Goal: Information Seeking & Learning: Learn about a topic

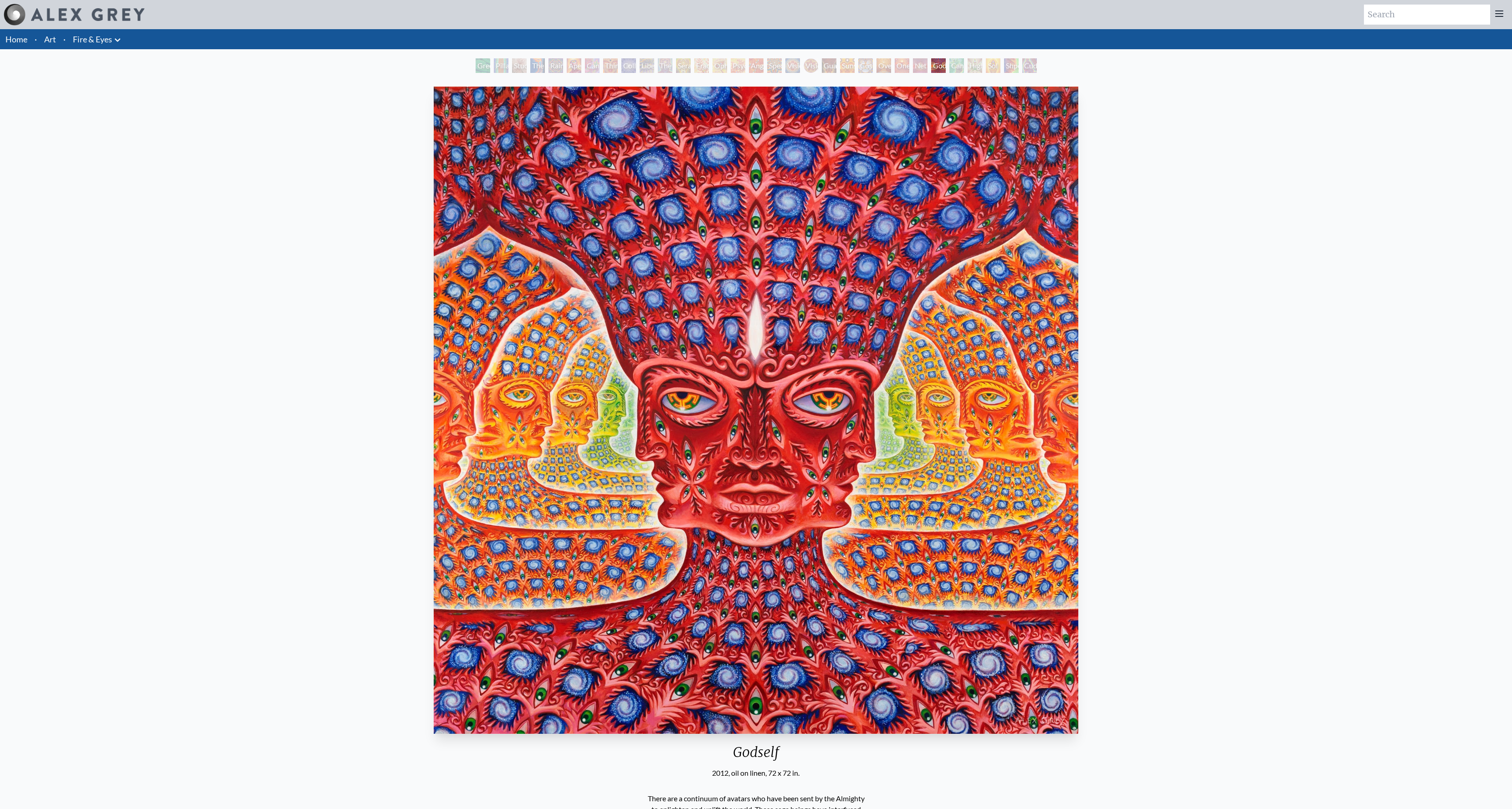
click at [807, 68] on div "Vision Crystal Tondo" at bounding box center [811, 65] width 15 height 15
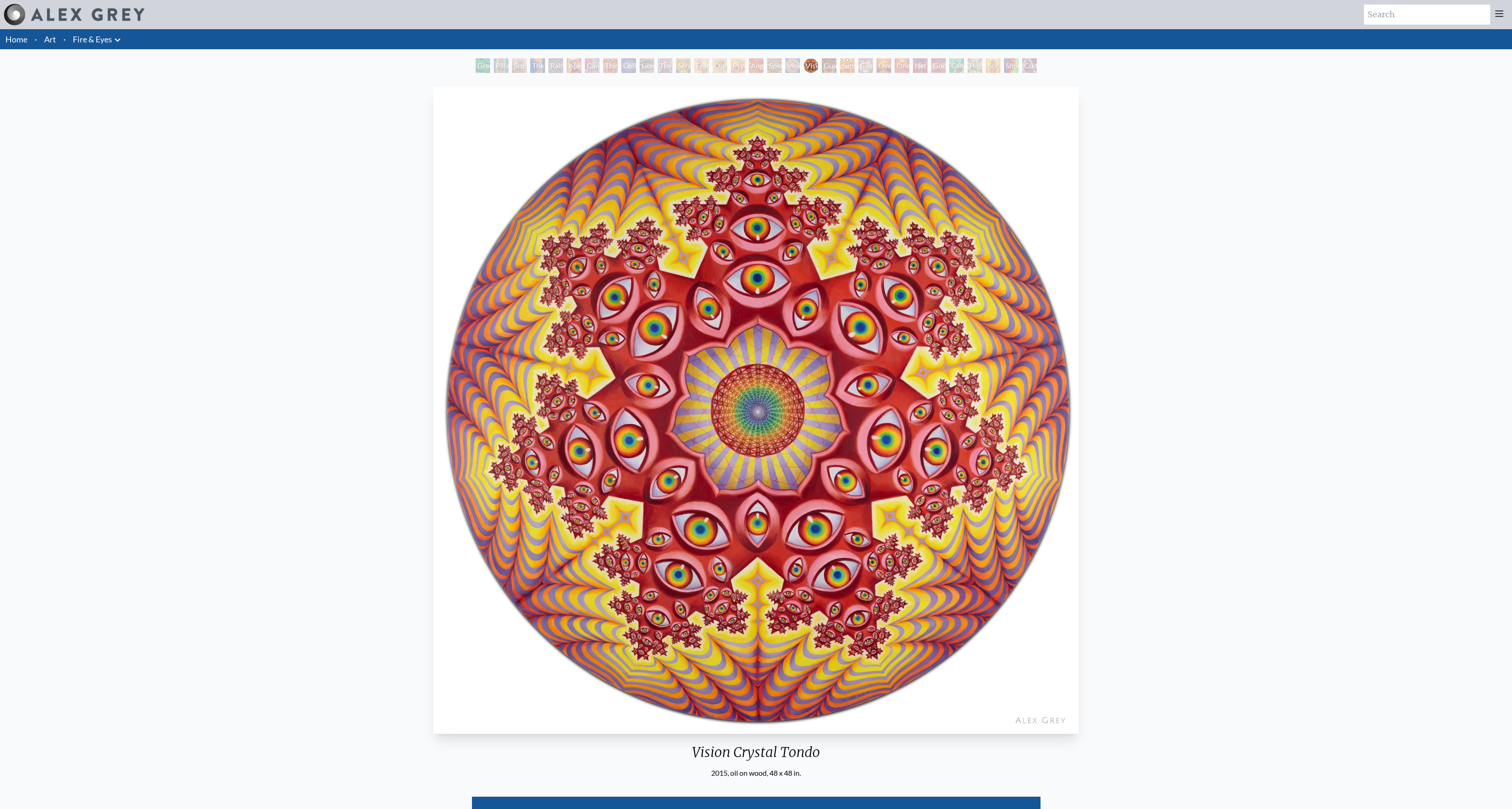
click at [537, 70] on div "The Torch" at bounding box center [537, 65] width 15 height 15
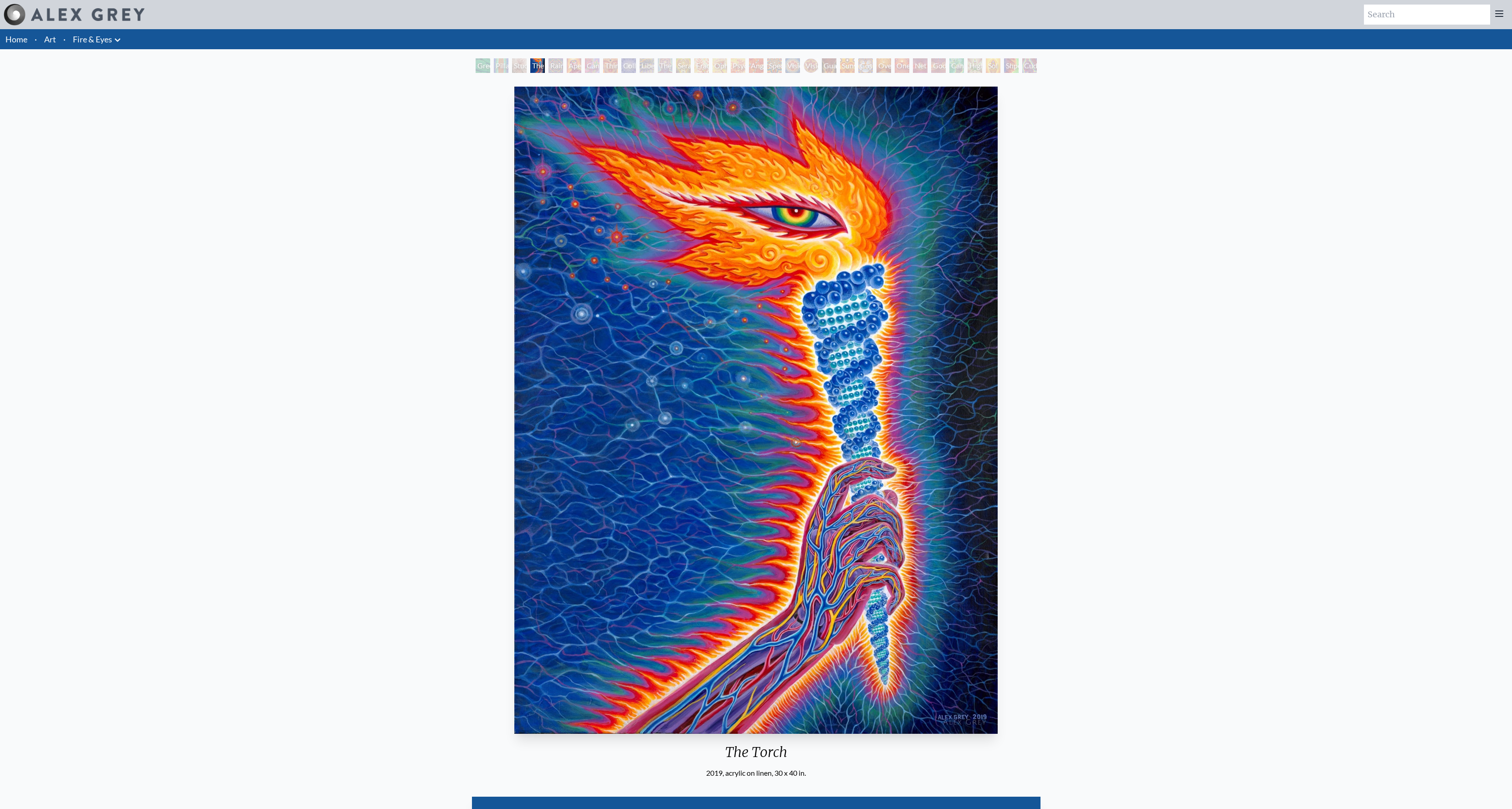
click at [632, 312] on img "4 / 31" at bounding box center [755, 410] width 483 height 647
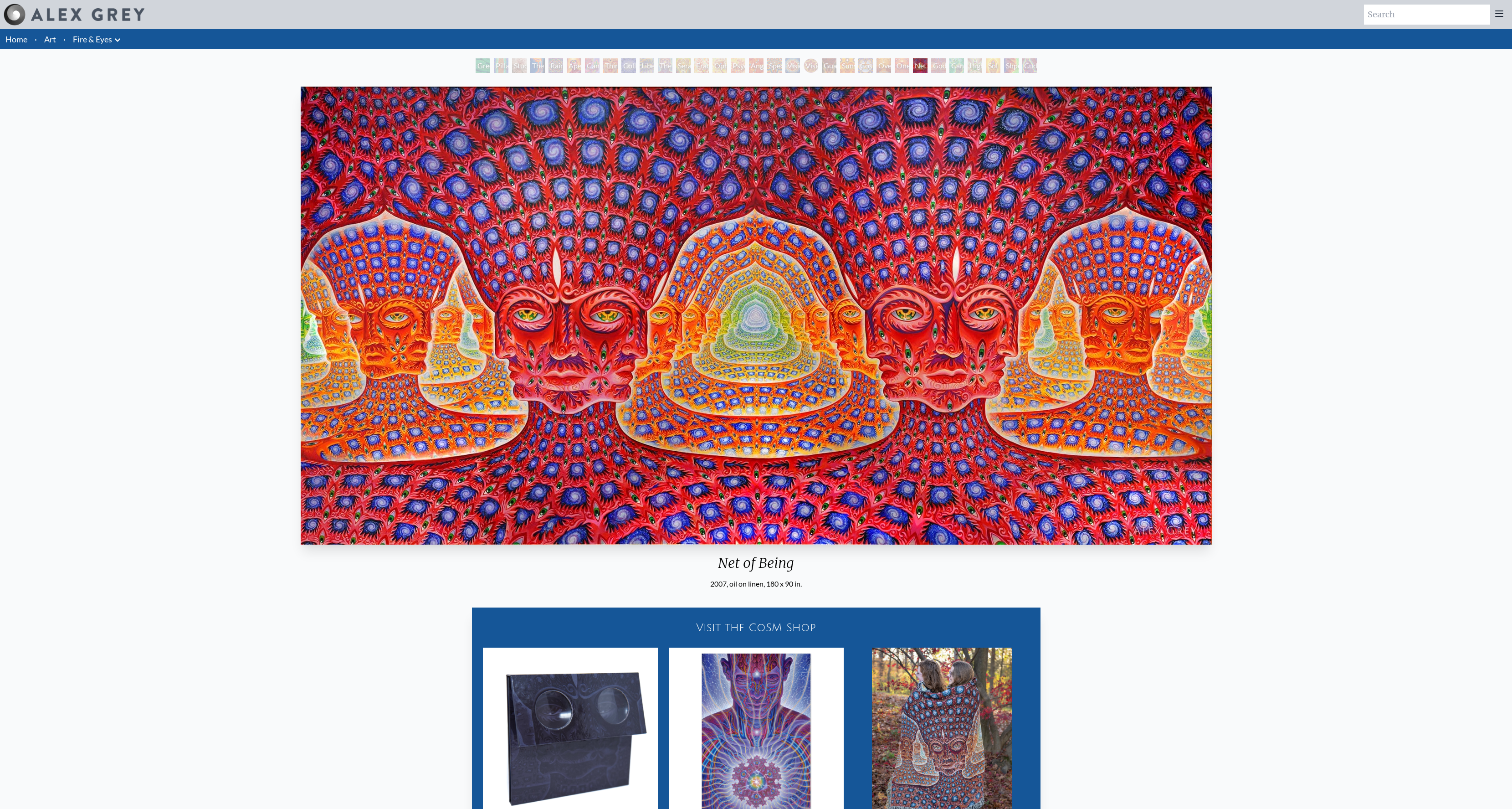
click at [840, 68] on div "Sunyata" at bounding box center [847, 65] width 15 height 15
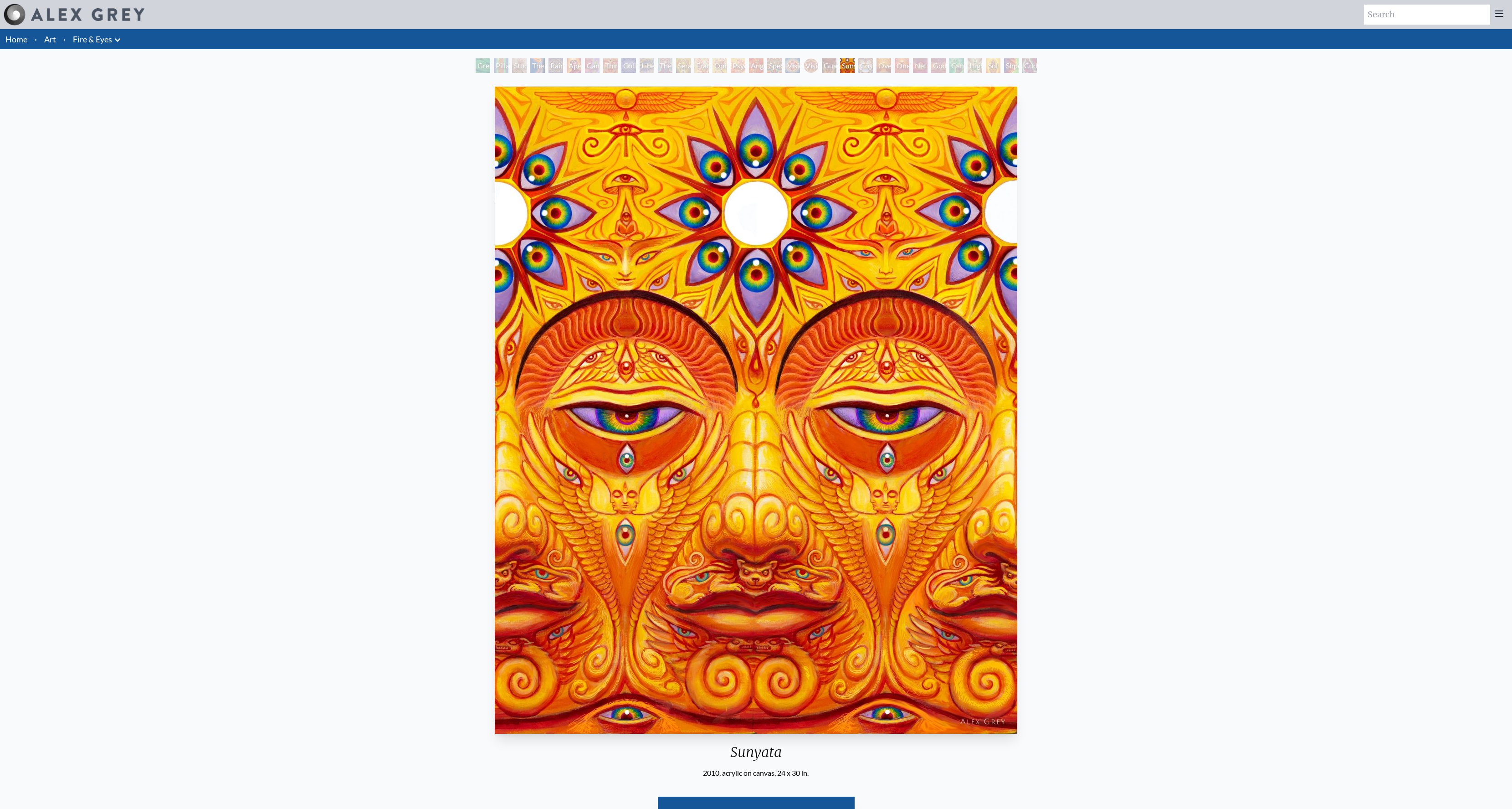
click at [822, 68] on div "Guardian of Infinite Vision" at bounding box center [829, 65] width 15 height 15
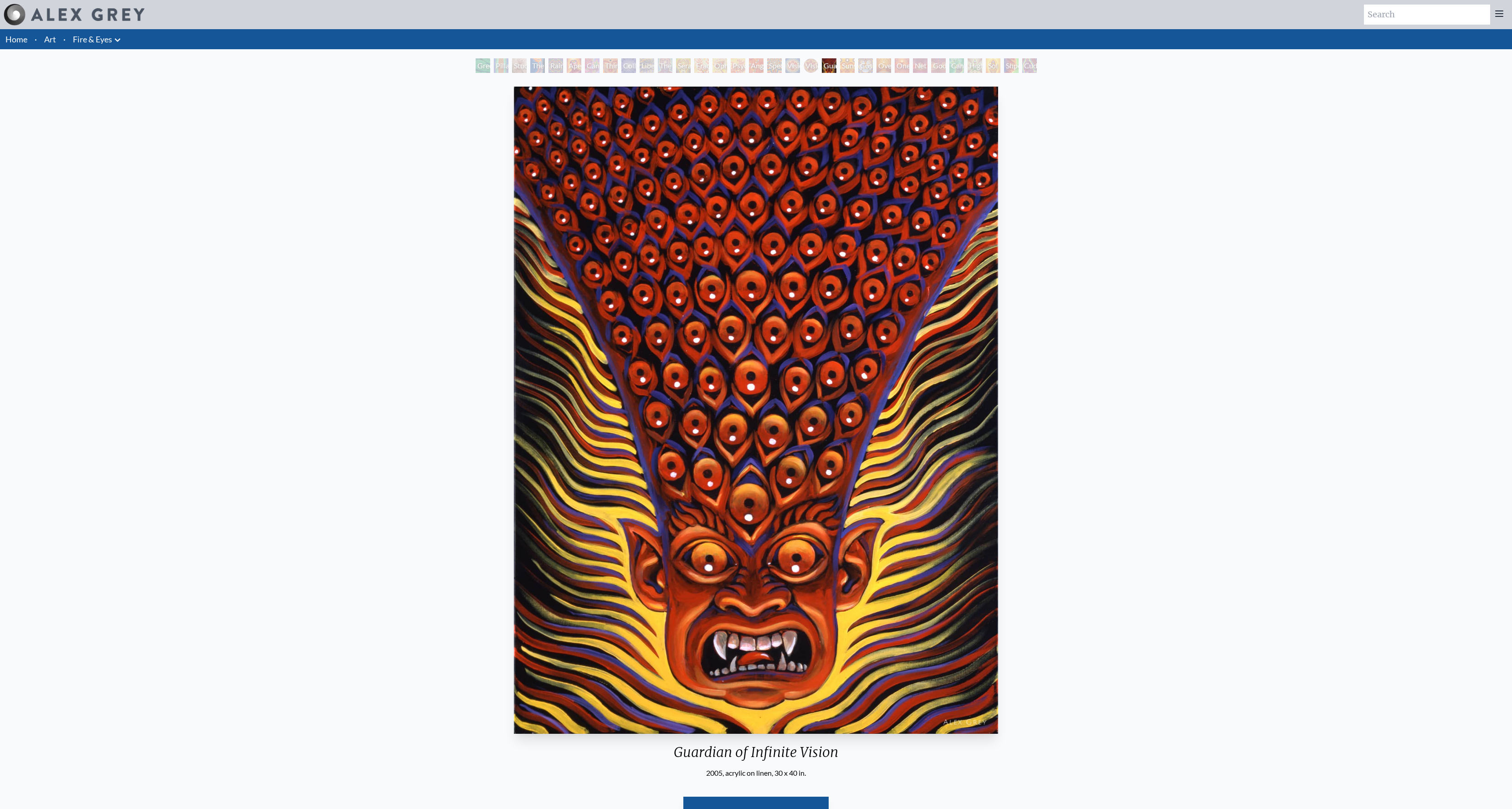
click at [781, 66] on div "Spectral Lotus" at bounding box center [774, 65] width 15 height 15
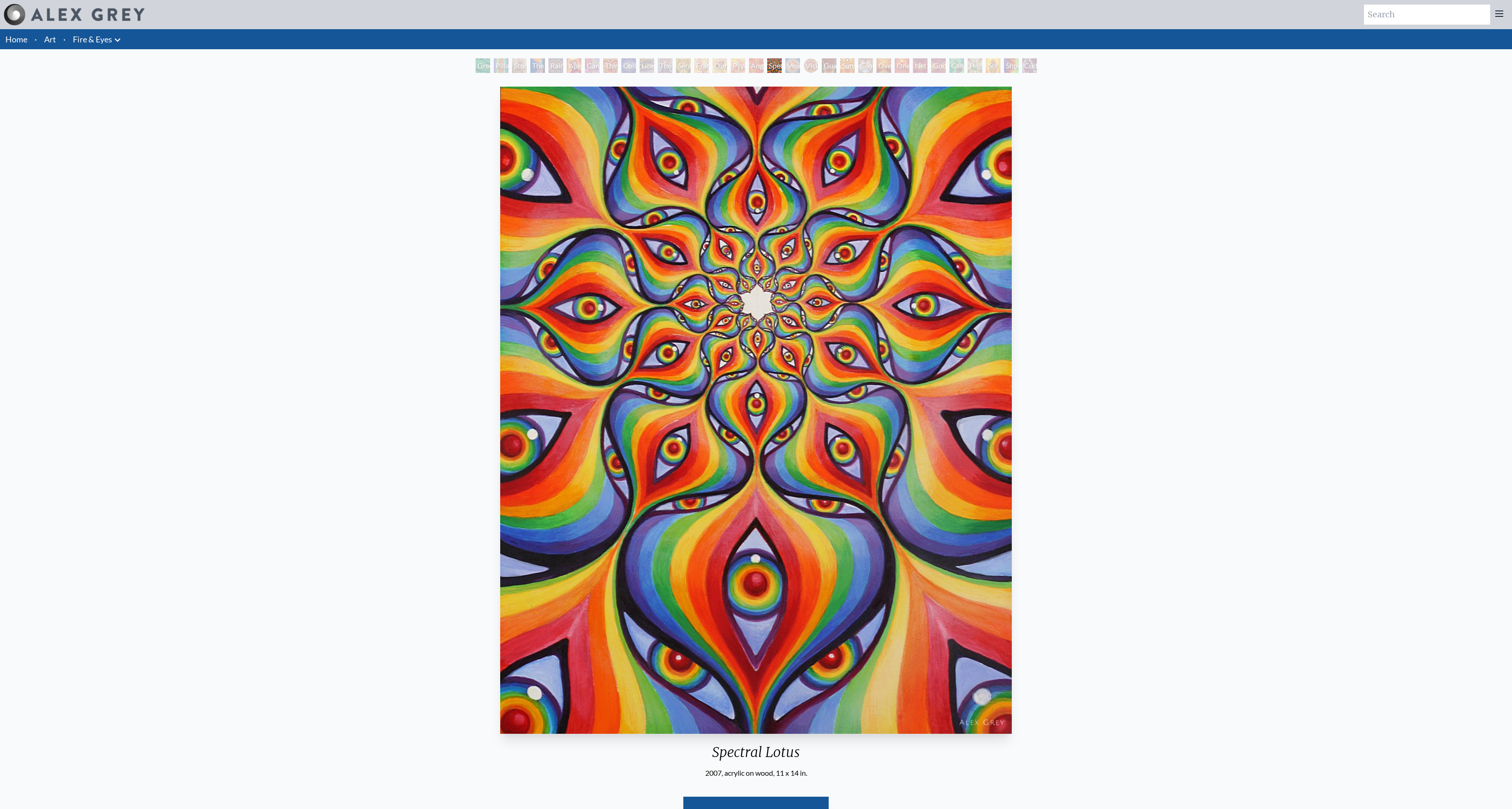
click at [696, 70] on div "Fractal Eyes" at bounding box center [701, 65] width 15 height 15
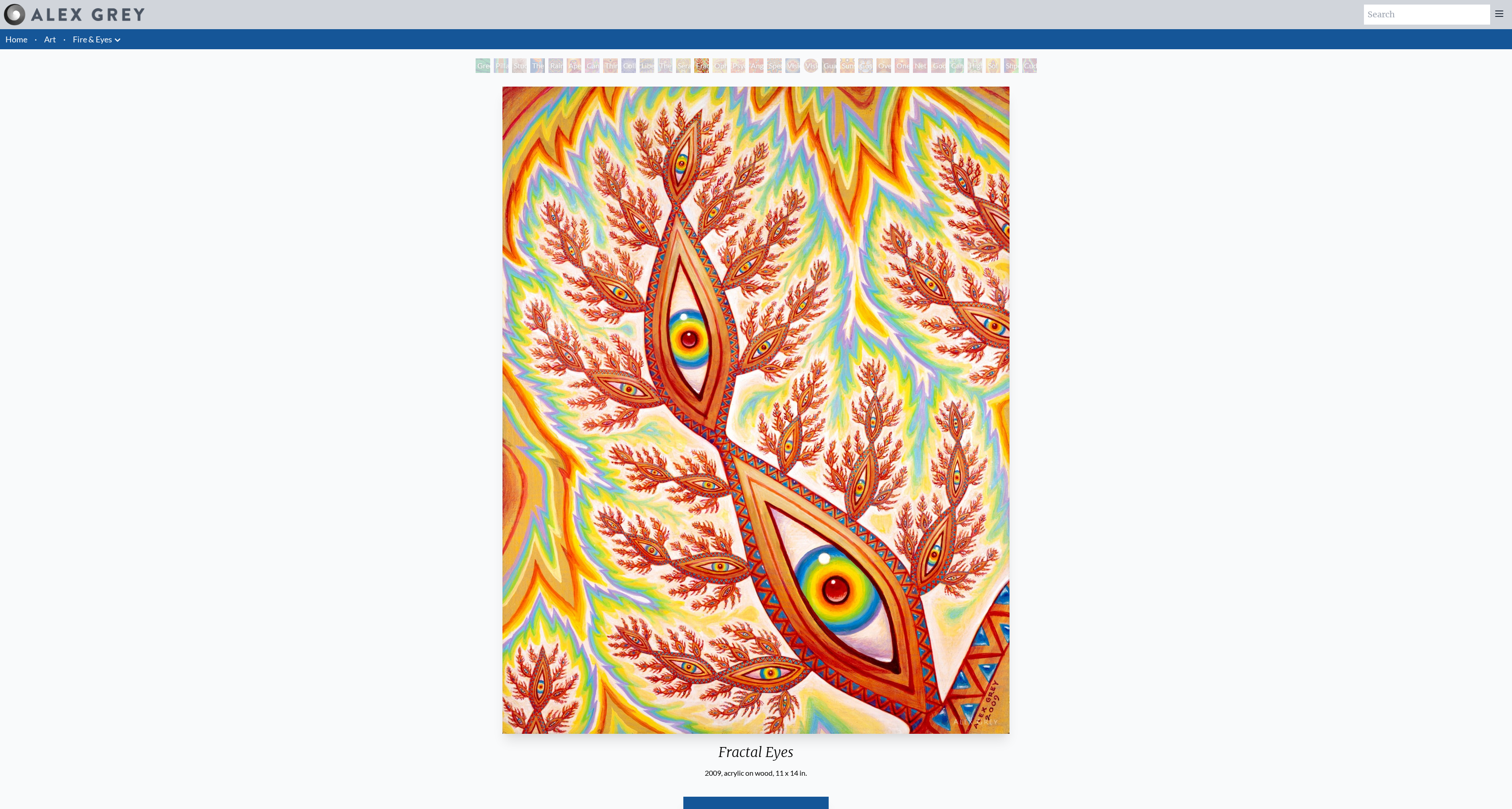
click at [676, 66] on div "Seraphic Transport Docking on the Third Eye" at bounding box center [683, 65] width 15 height 15
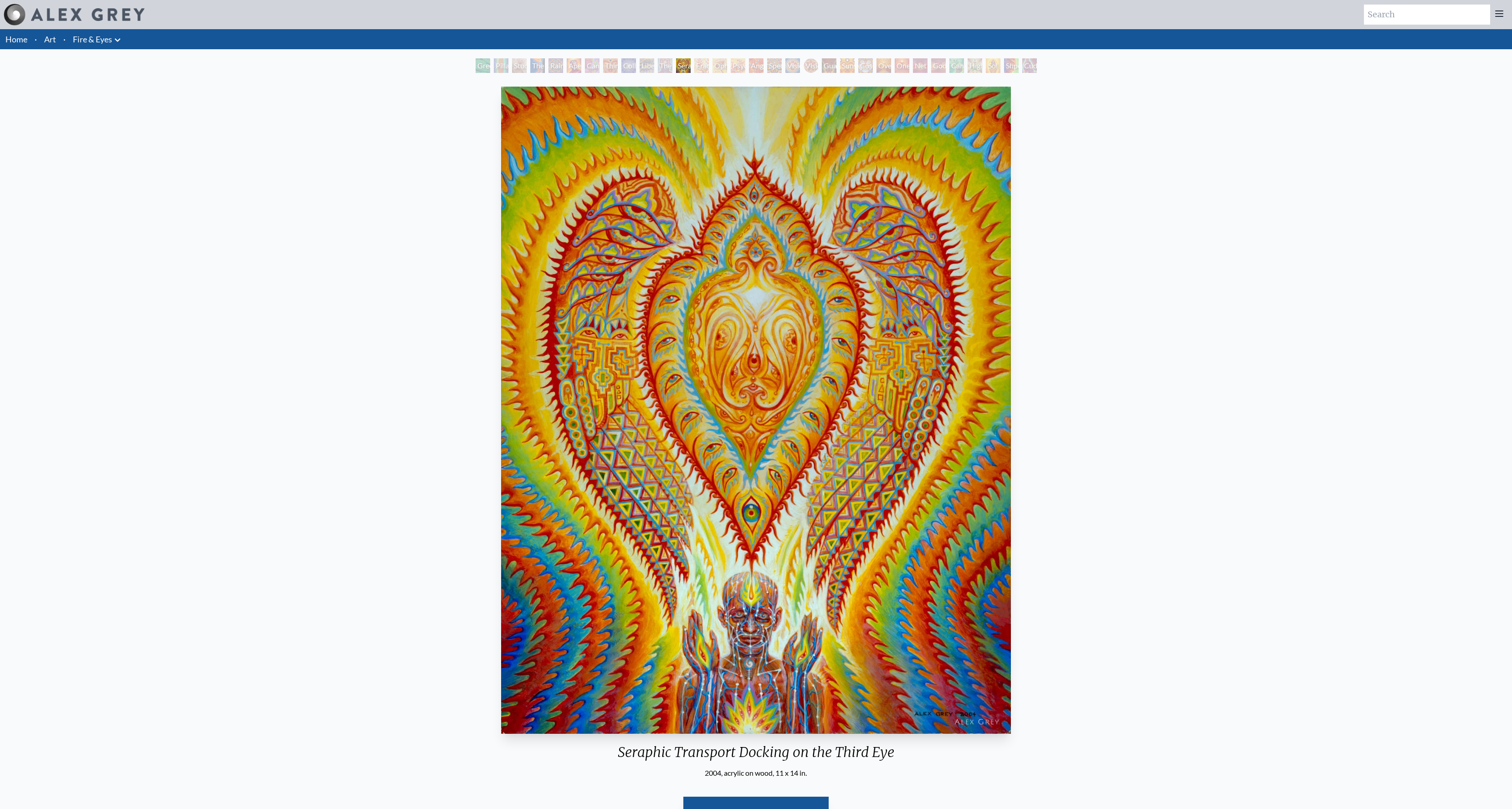
click at [603, 70] on div "Third Eye Tears of Joy" at bounding box center [610, 65] width 15 height 15
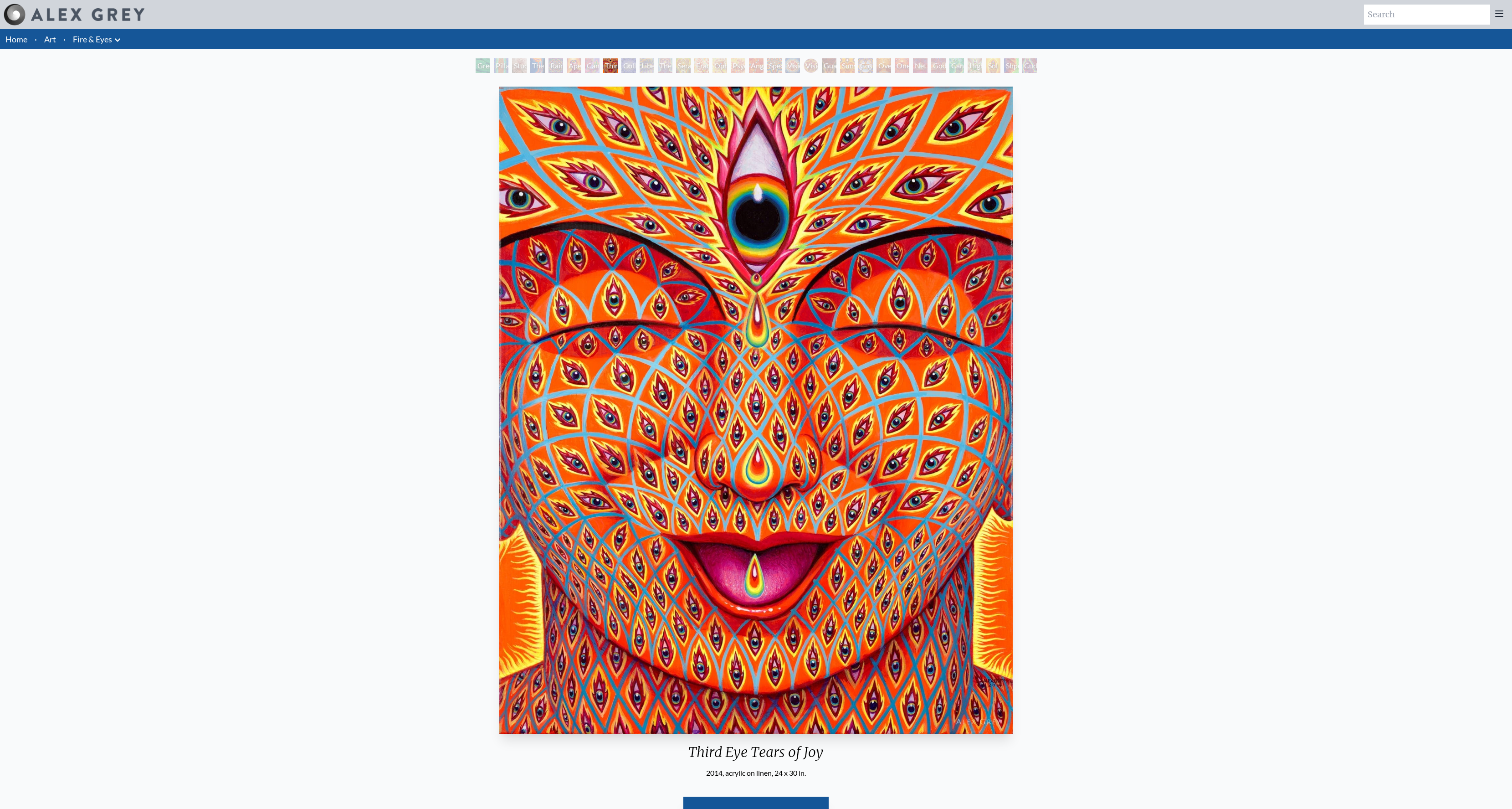
click at [567, 68] on div "Aperture" at bounding box center [574, 65] width 15 height 15
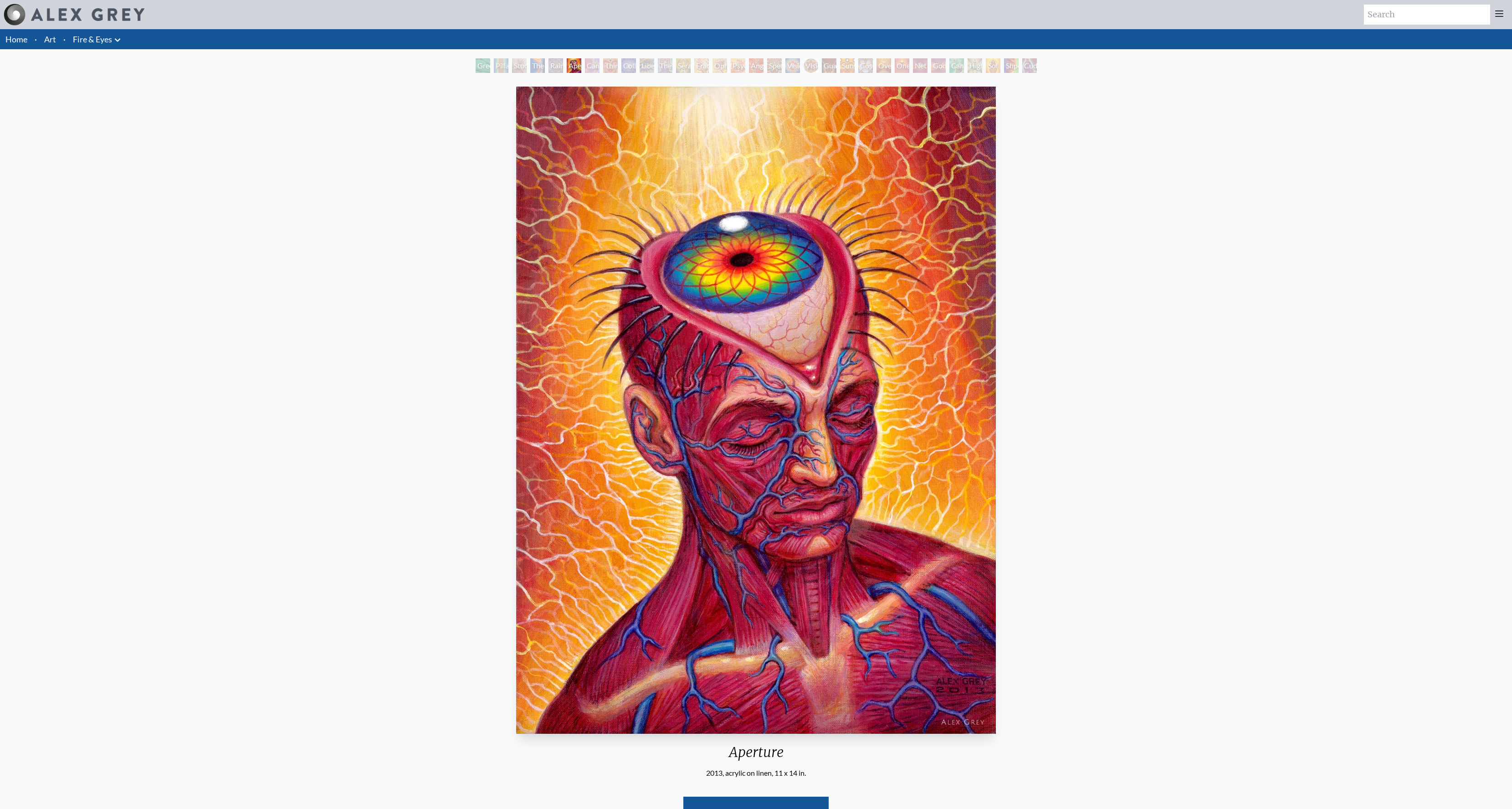
click at [551, 68] on div "Rainbow Eye Ripple" at bounding box center [555, 65] width 15 height 15
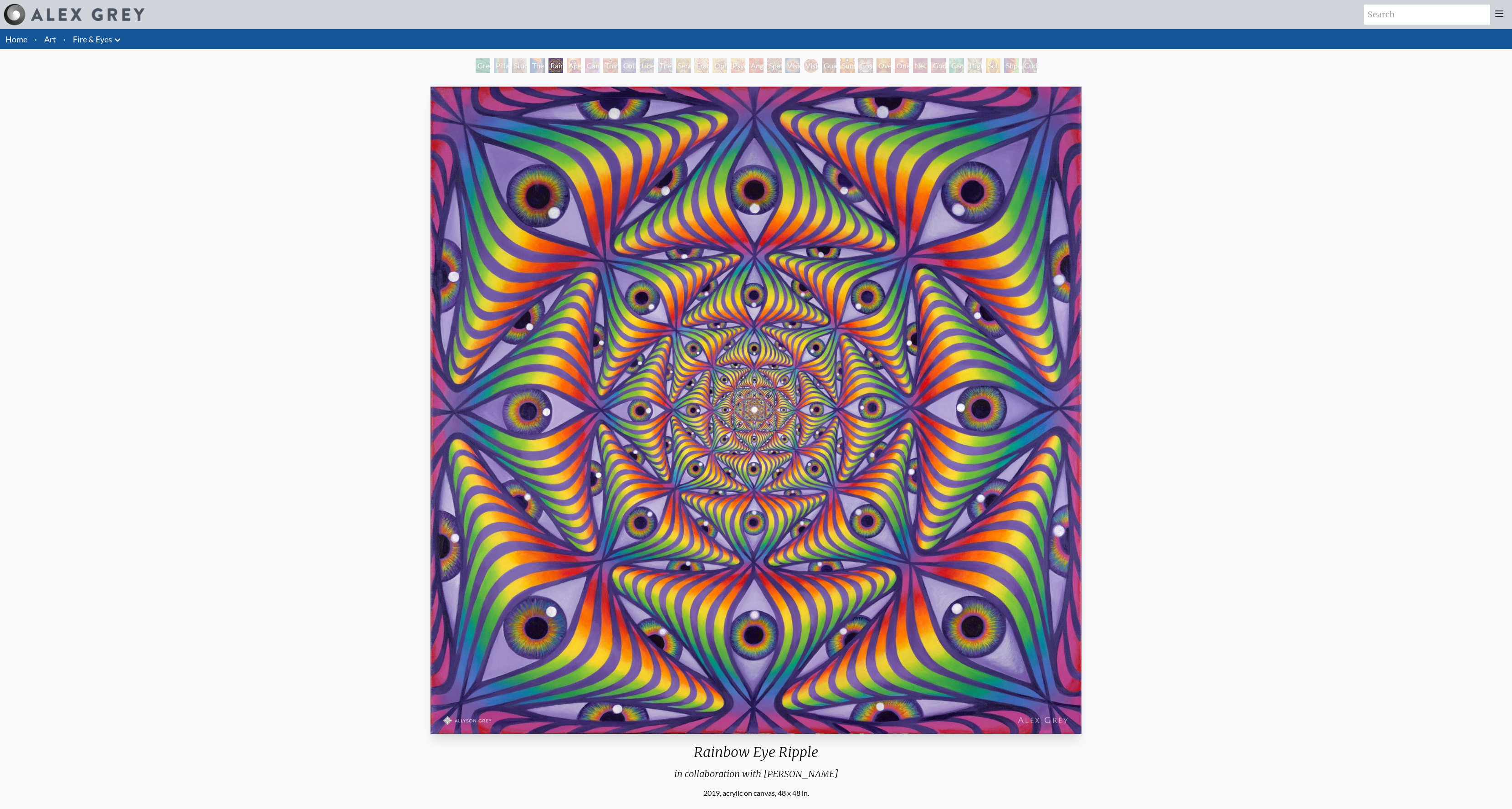
click at [485, 68] on div "Green Hand" at bounding box center [482, 65] width 15 height 15
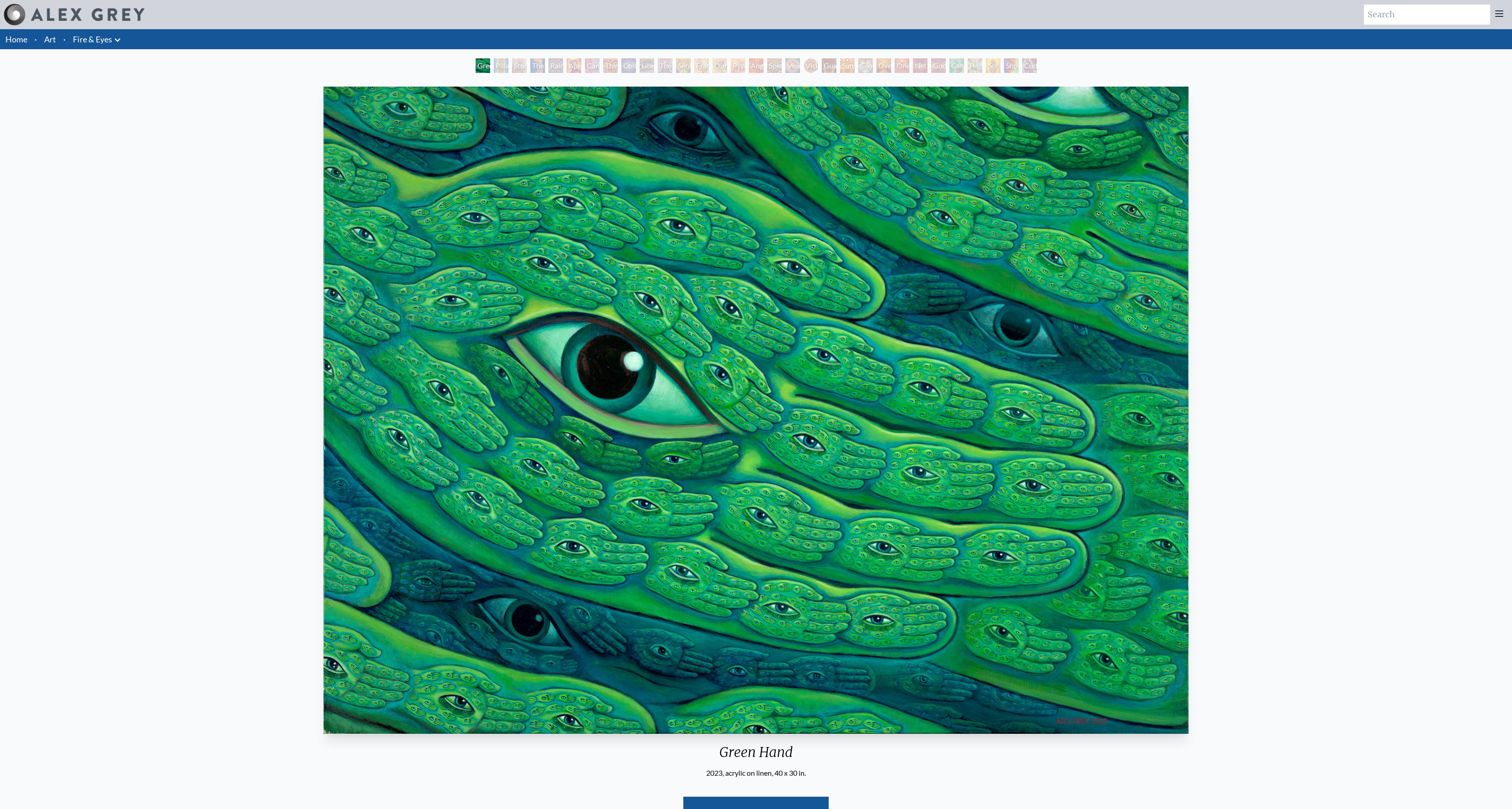
click at [501, 72] on div "Pillar of Awareness" at bounding box center [501, 65] width 15 height 15
